Goal: Task Accomplishment & Management: Use online tool/utility

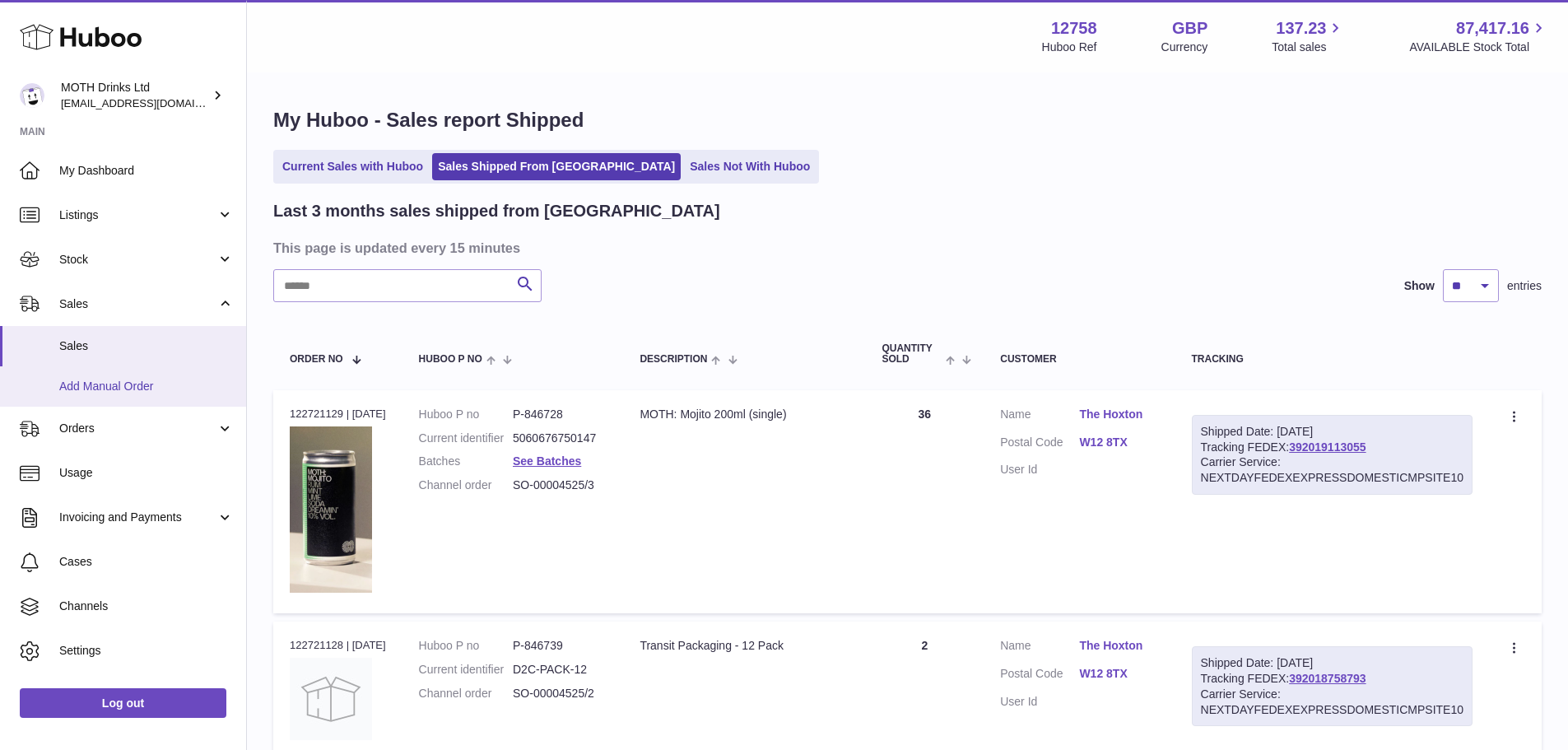
click at [126, 383] on span "Add Manual Order" at bounding box center [146, 387] width 174 height 16
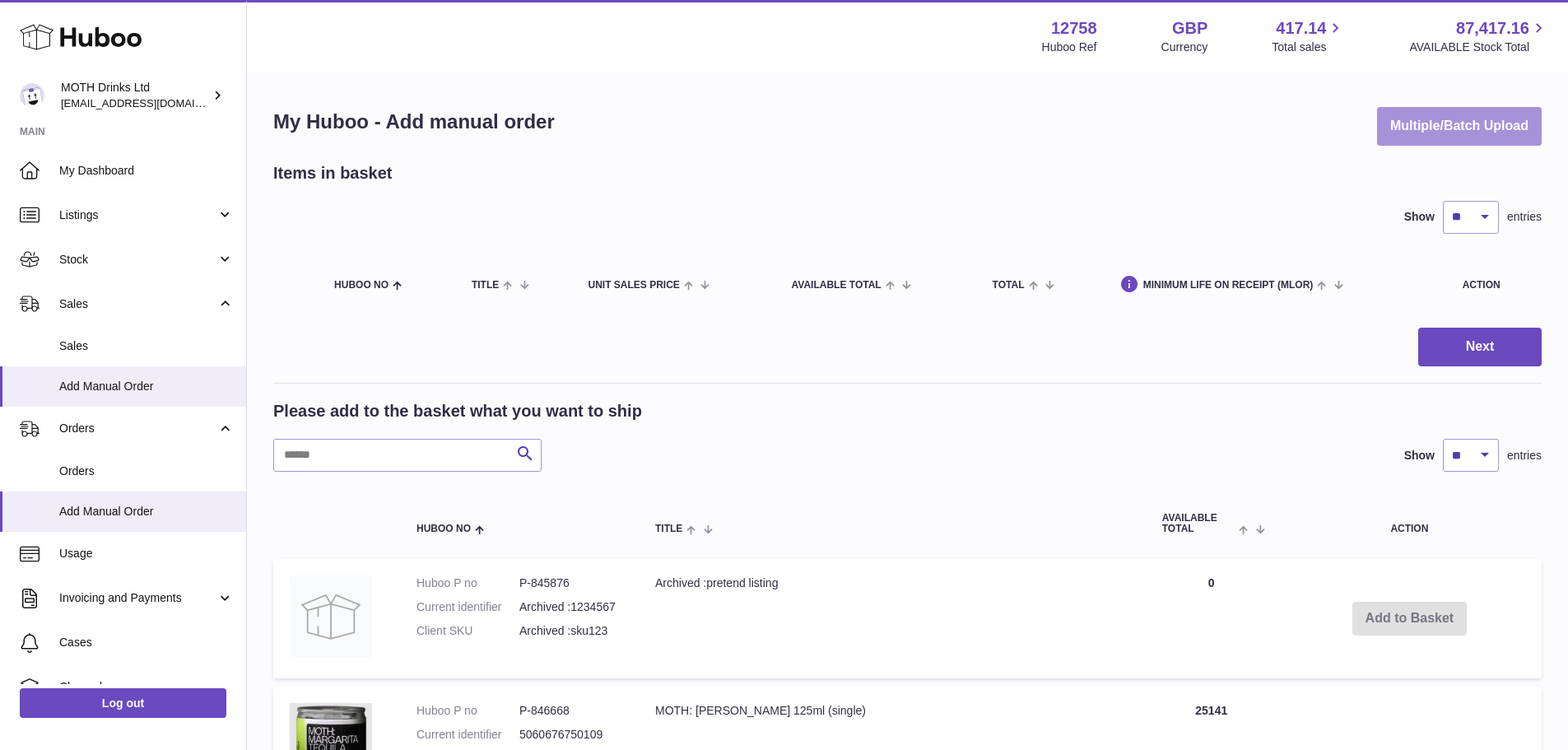
click at [1463, 113] on button "Multiple/Batch Upload" at bounding box center [1459, 126] width 164 height 38
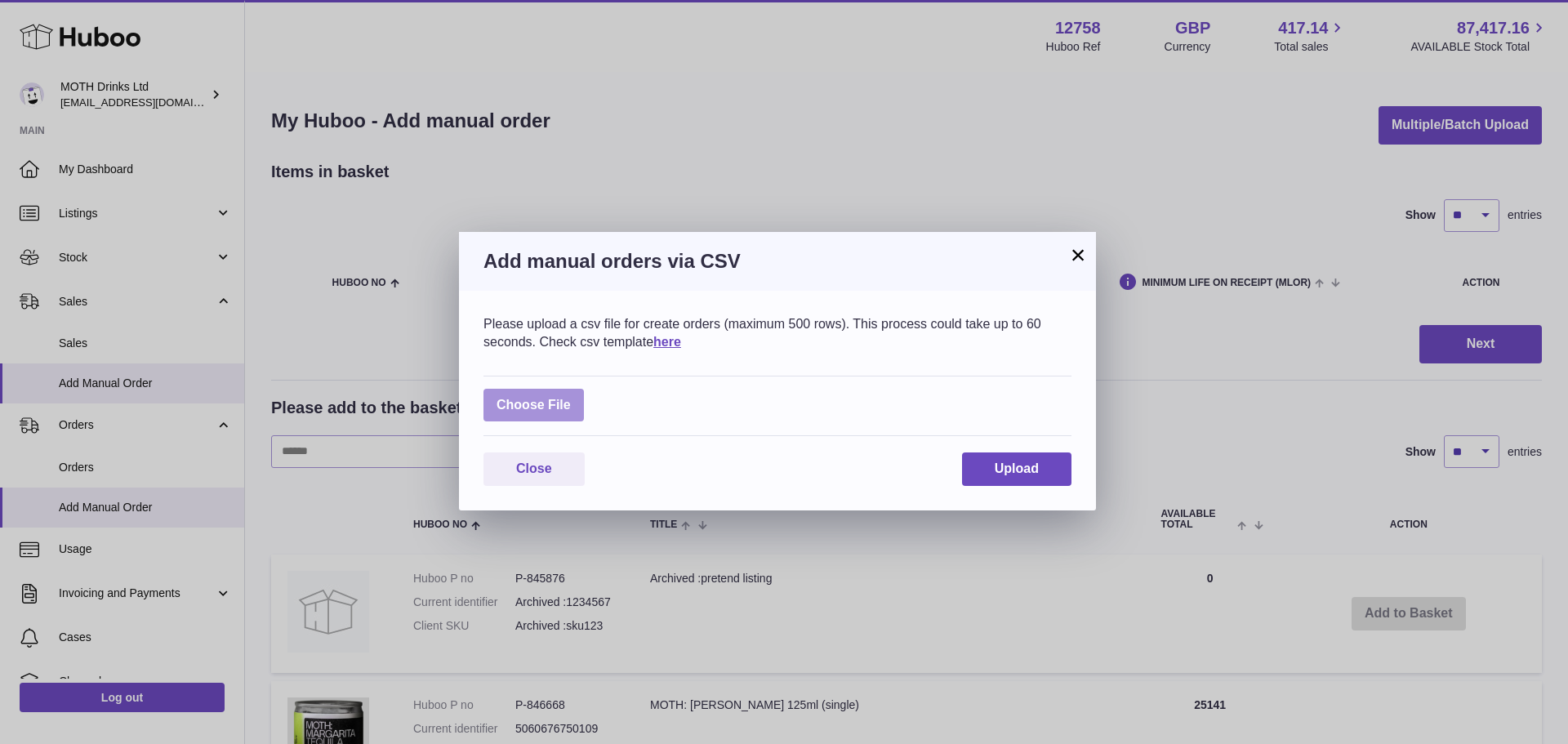
click at [524, 418] on label at bounding box center [533, 405] width 101 height 33
click at [571, 397] on input "file" at bounding box center [571, 397] width 1 height 1
type input "**********"
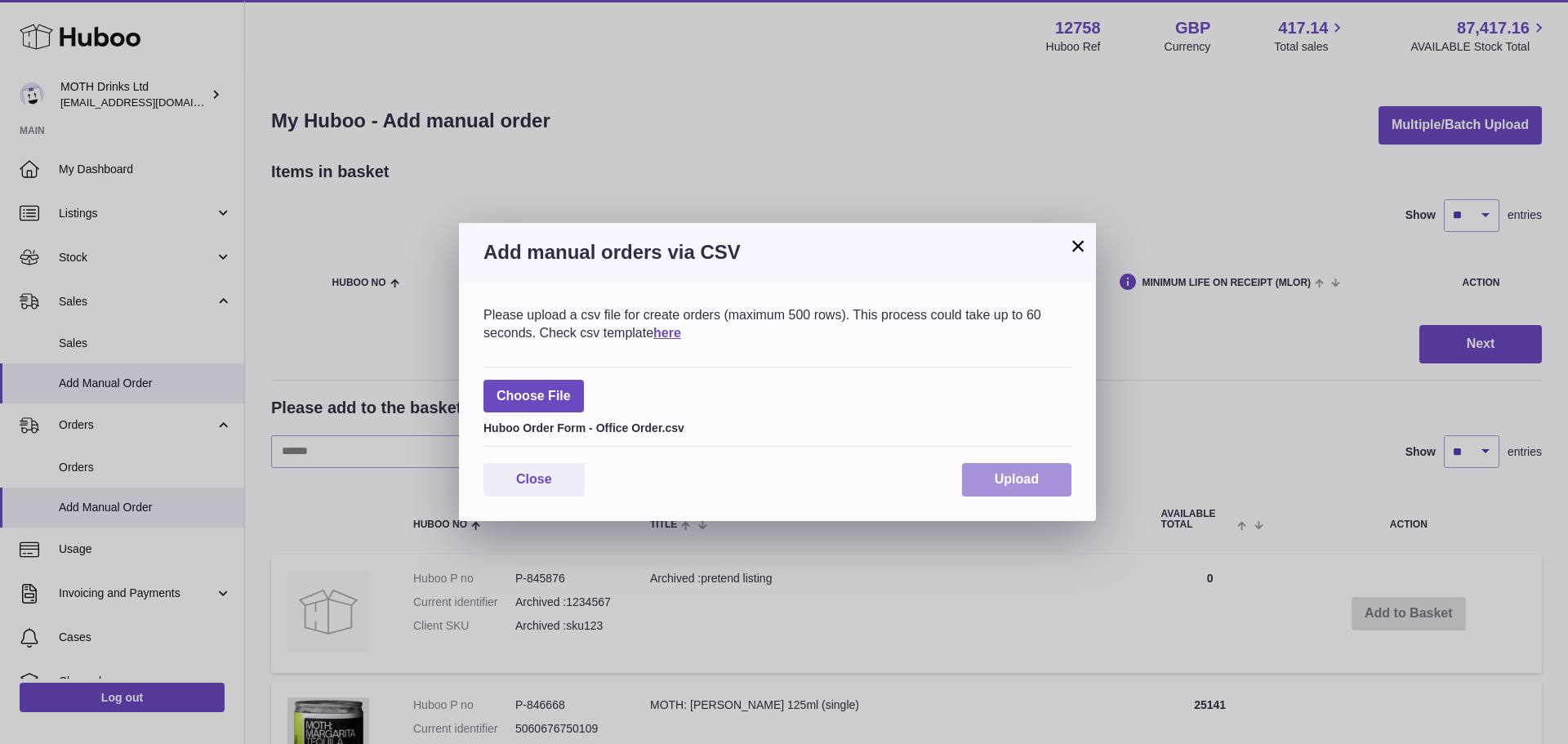
click at [995, 473] on span "Upload" at bounding box center [1016, 479] width 44 height 14
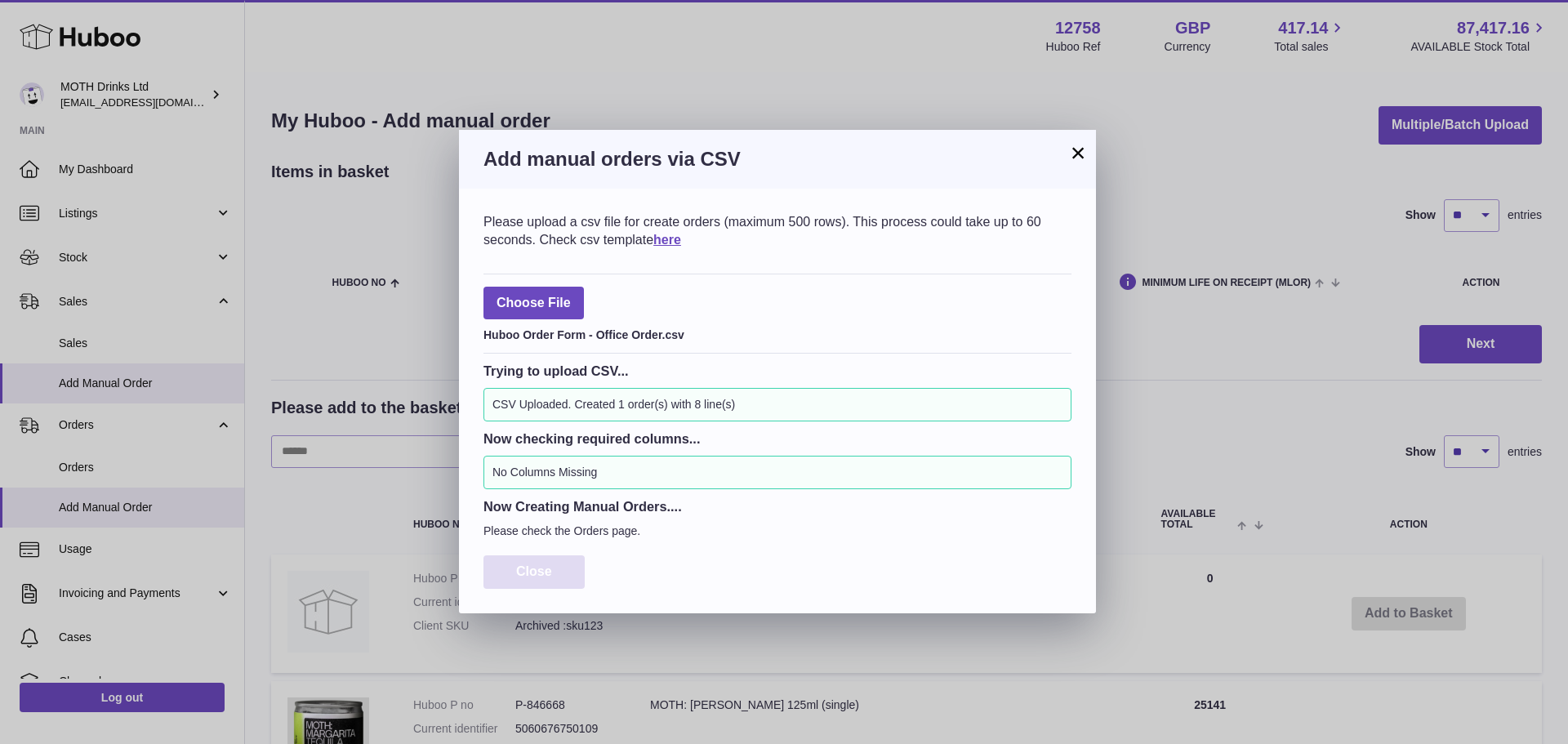
click at [517, 579] on button "Close" at bounding box center [534, 572] width 102 height 33
